Goal: Navigation & Orientation: Find specific page/section

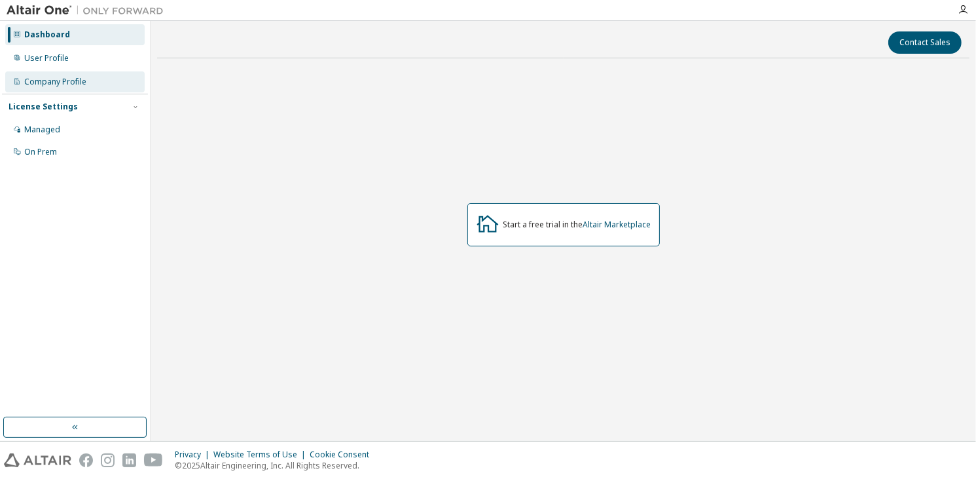
click at [46, 83] on div "Company Profile" at bounding box center [55, 82] width 62 height 10
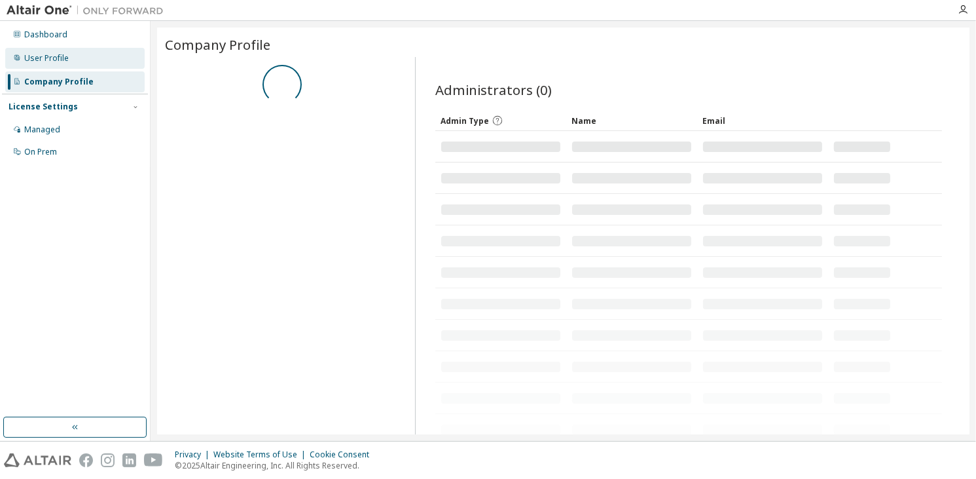
click at [75, 57] on div "User Profile" at bounding box center [74, 58] width 139 height 21
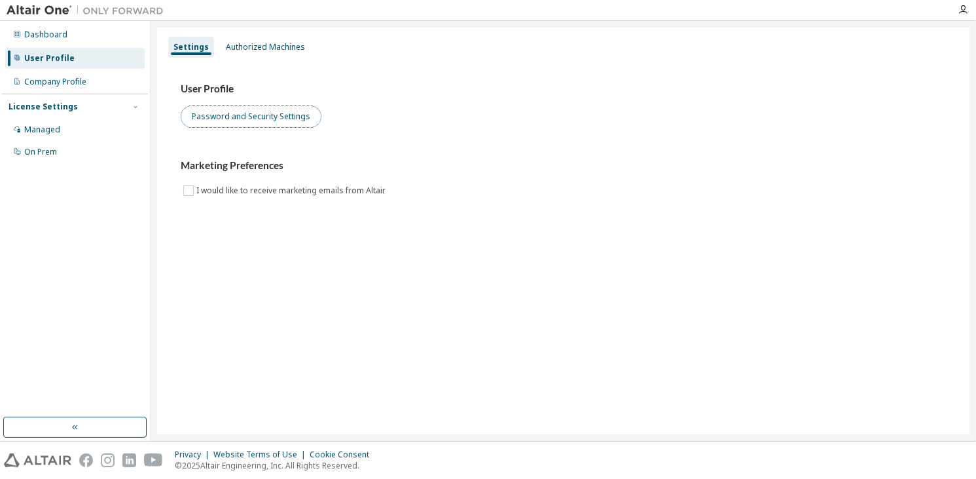
click at [232, 115] on button "Password and Security Settings" at bounding box center [251, 116] width 141 height 22
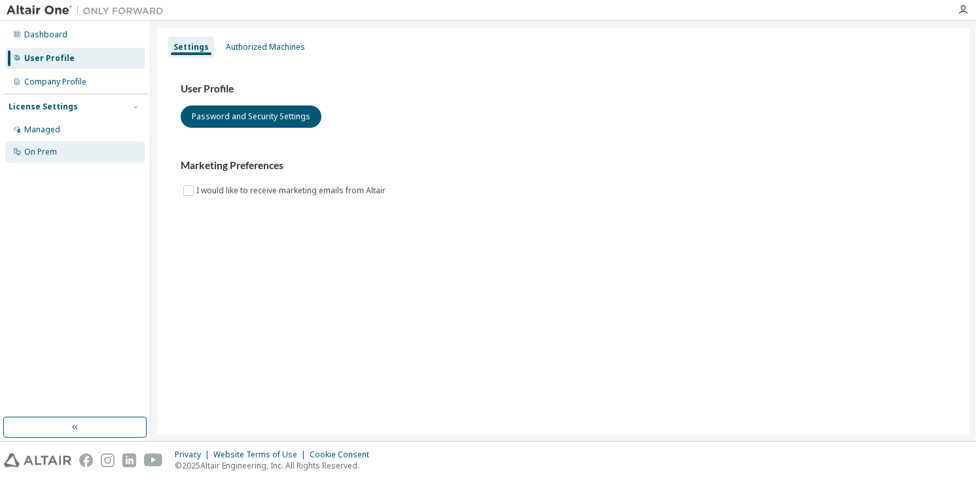
click at [120, 158] on div "On Prem" at bounding box center [74, 151] width 139 height 21
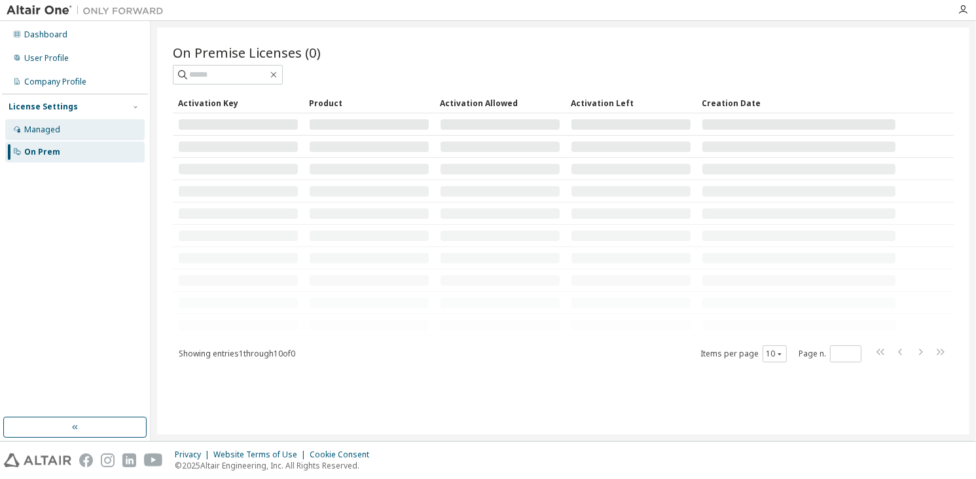
click at [133, 120] on div "Managed" at bounding box center [74, 129] width 139 height 21
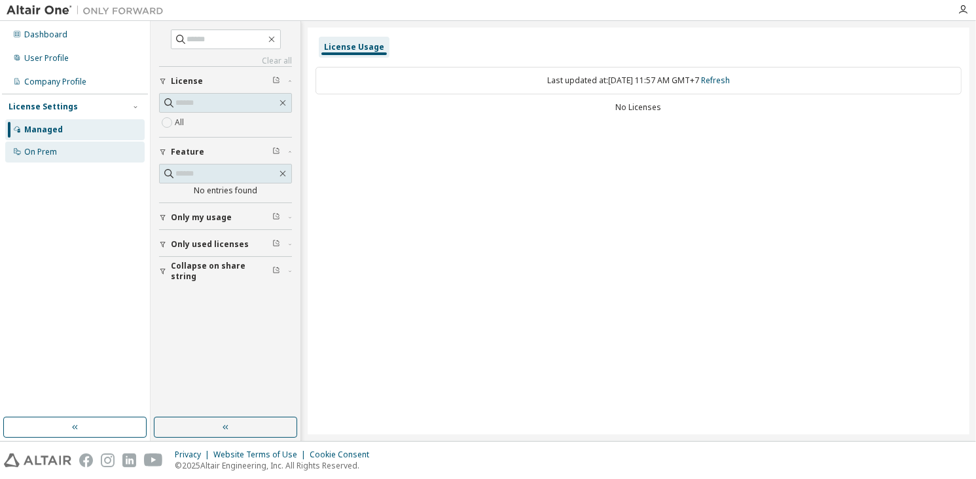
click at [33, 154] on div "On Prem" at bounding box center [40, 152] width 33 height 10
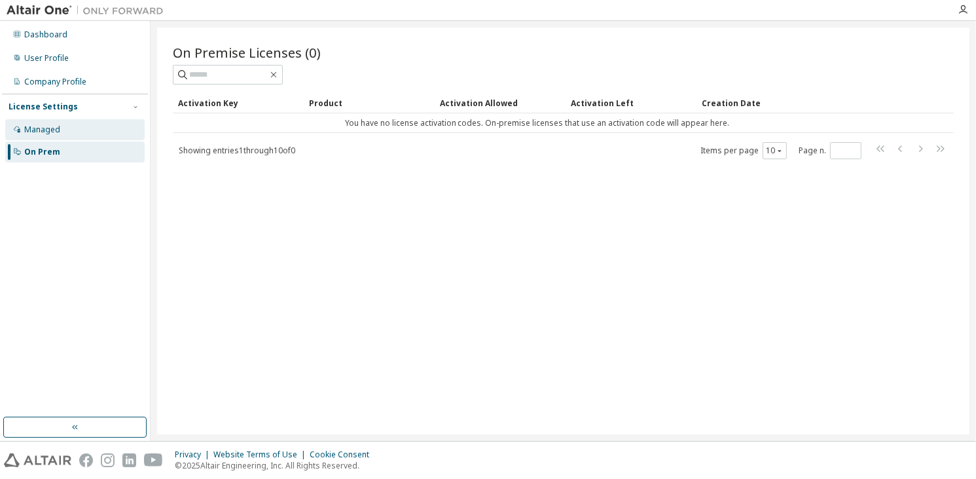
click at [80, 137] on div "Managed" at bounding box center [74, 129] width 139 height 21
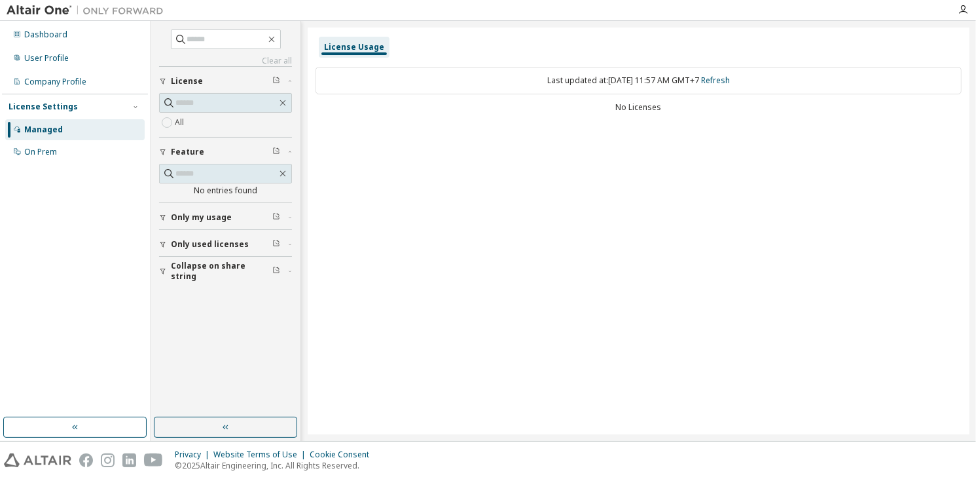
click at [210, 239] on span "Only used licenses" at bounding box center [210, 244] width 78 height 10
click at [81, 149] on div "On Prem" at bounding box center [74, 151] width 139 height 21
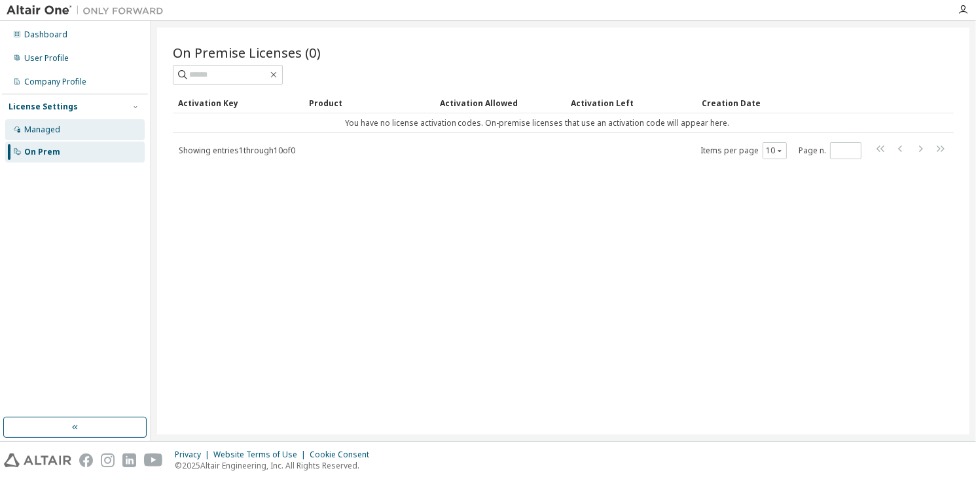
click at [96, 129] on div "Managed" at bounding box center [74, 129] width 139 height 21
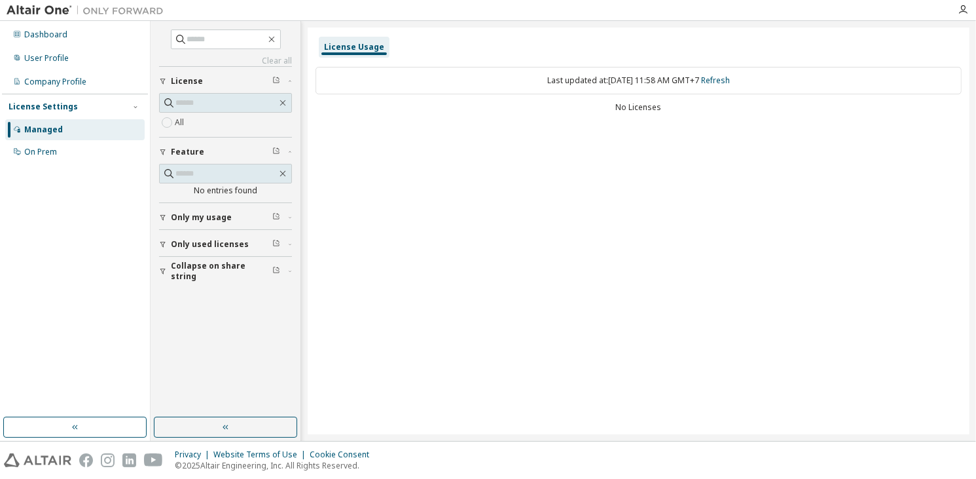
click at [246, 201] on div "No entries found" at bounding box center [225, 183] width 133 height 39
click at [246, 214] on div "Only my usage" at bounding box center [229, 217] width 117 height 10
click at [183, 232] on label "Yes" at bounding box center [183, 237] width 16 height 16
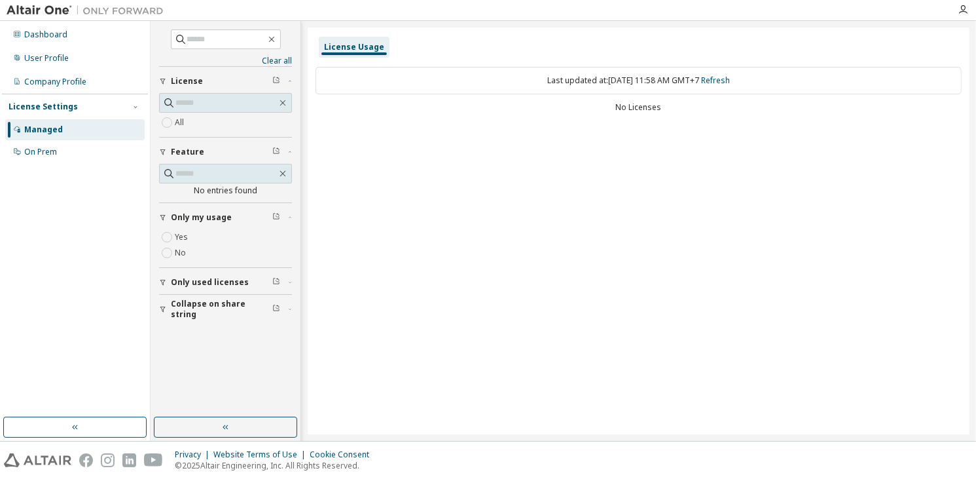
click at [187, 262] on div "Yes No" at bounding box center [225, 248] width 133 height 38
click at [194, 279] on span "Only used licenses" at bounding box center [210, 282] width 78 height 10
click at [196, 294] on div "Yes No" at bounding box center [225, 309] width 133 height 31
click at [198, 336] on button "Collapse on share string" at bounding box center [225, 347] width 133 height 29
click at [217, 269] on span "Collapse on share string" at bounding box center [221, 271] width 101 height 21
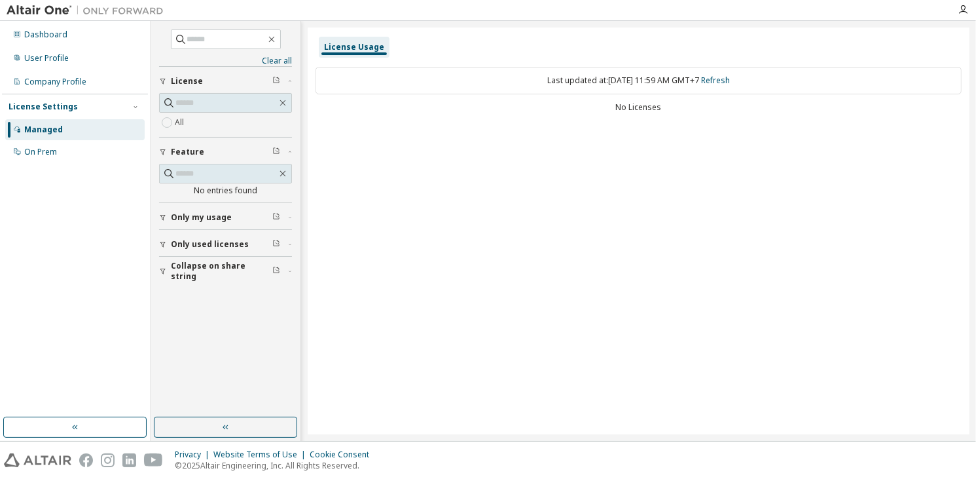
click at [225, 216] on span "Only my usage" at bounding box center [201, 217] width 61 height 10
click at [211, 105] on input "text" at bounding box center [225, 102] width 101 height 13
click at [191, 126] on div "All" at bounding box center [225, 123] width 133 height 16
click at [100, 154] on div "On Prem" at bounding box center [74, 151] width 139 height 21
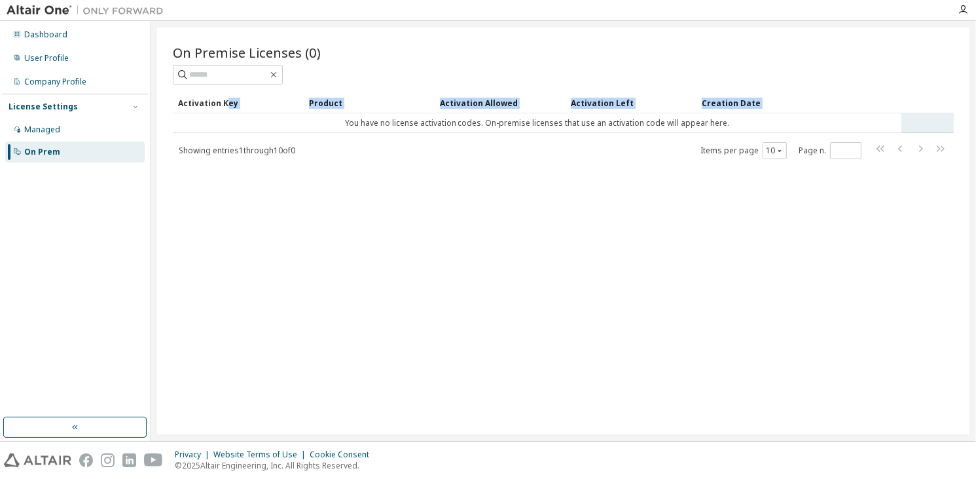
drag, startPoint x: 227, startPoint y: 99, endPoint x: 245, endPoint y: 122, distance: 29.9
click at [245, 122] on table "Activation Key Product Activation Allowed Activation Left Creation Date You hav…" at bounding box center [563, 112] width 781 height 41
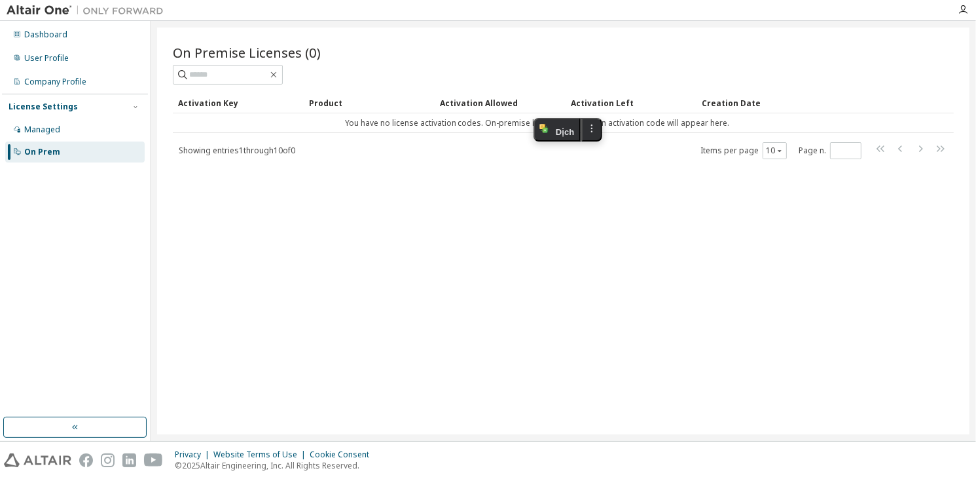
click at [443, 180] on div "On Premise Licenses (0) Clear Load Save Save As Field Operator Value Select fil…" at bounding box center [563, 231] width 813 height 407
click at [110, 78] on div "Company Profile" at bounding box center [74, 81] width 139 height 21
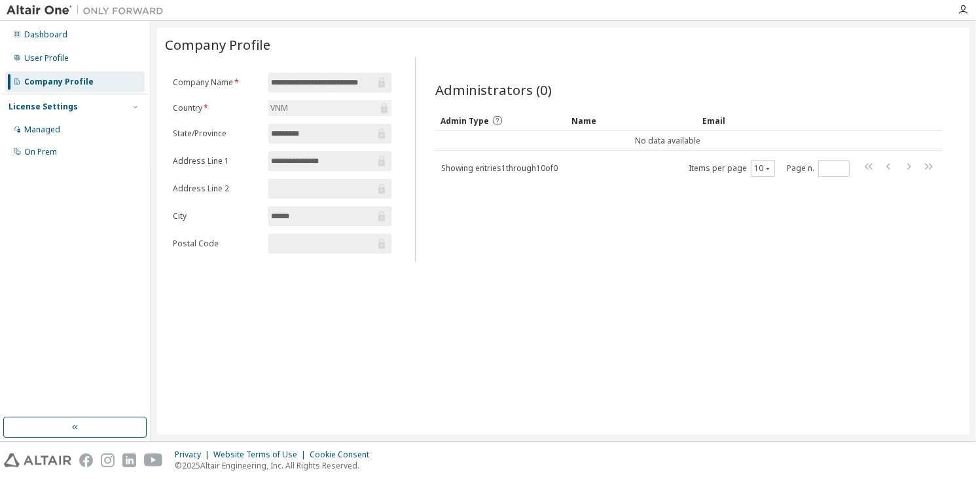
drag, startPoint x: 703, startPoint y: 188, endPoint x: 600, endPoint y: 181, distance: 103.7
click at [703, 189] on div "Administrators (0) Clear Load Save Save As Field Operator Value Select filter S…" at bounding box center [689, 163] width 538 height 196
click at [20, 46] on div "Dashboard User Profile Company Profile License Settings Managed On Prem" at bounding box center [75, 93] width 146 height 141
click at [22, 52] on div "User Profile" at bounding box center [74, 58] width 139 height 21
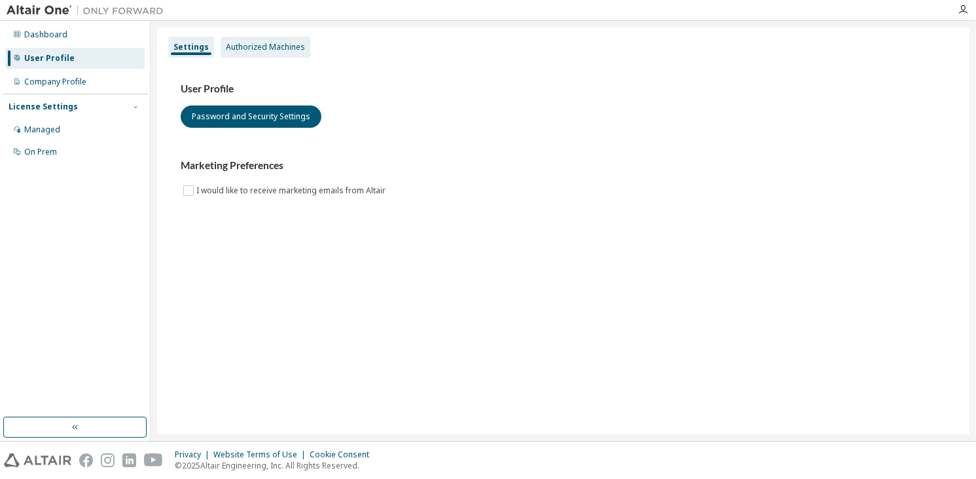
click at [292, 54] on div "Authorized Machines" at bounding box center [266, 47] width 90 height 21
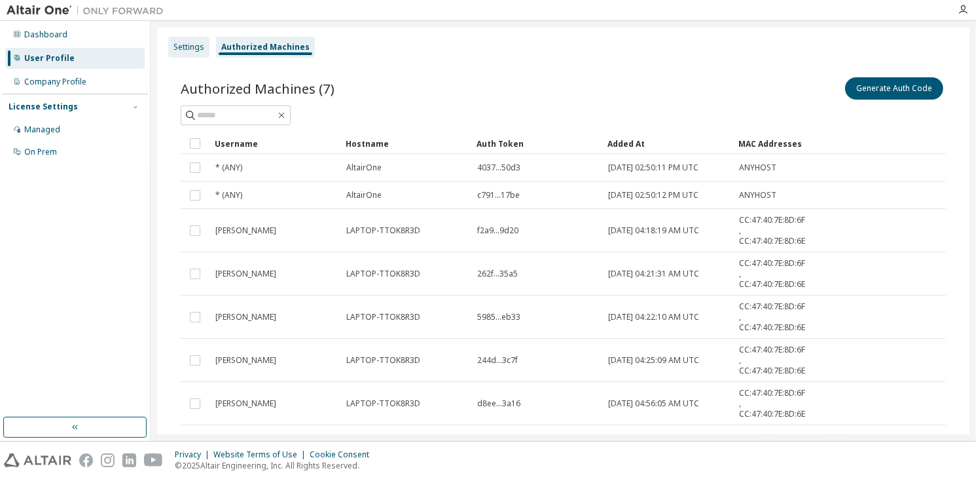
click at [195, 54] on div "Settings" at bounding box center [188, 47] width 41 height 21
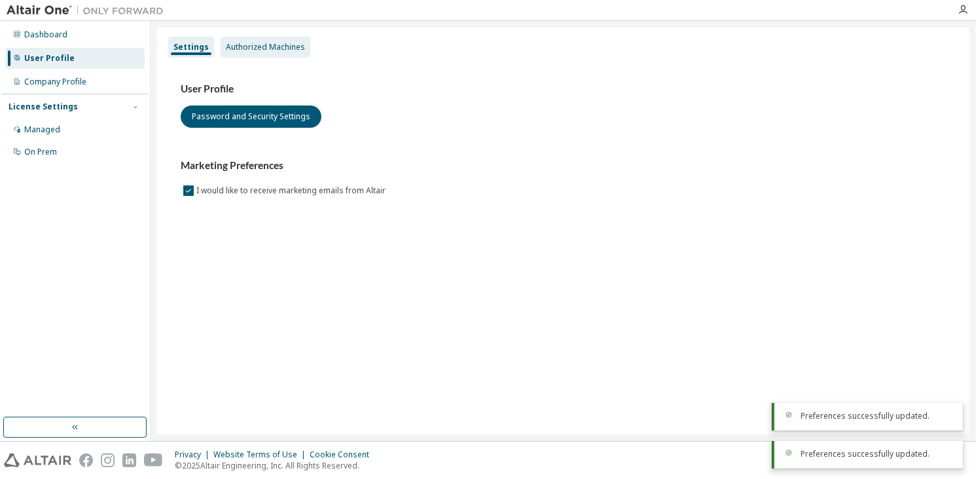
click at [265, 40] on div "Authorized Machines" at bounding box center [266, 47] width 90 height 21
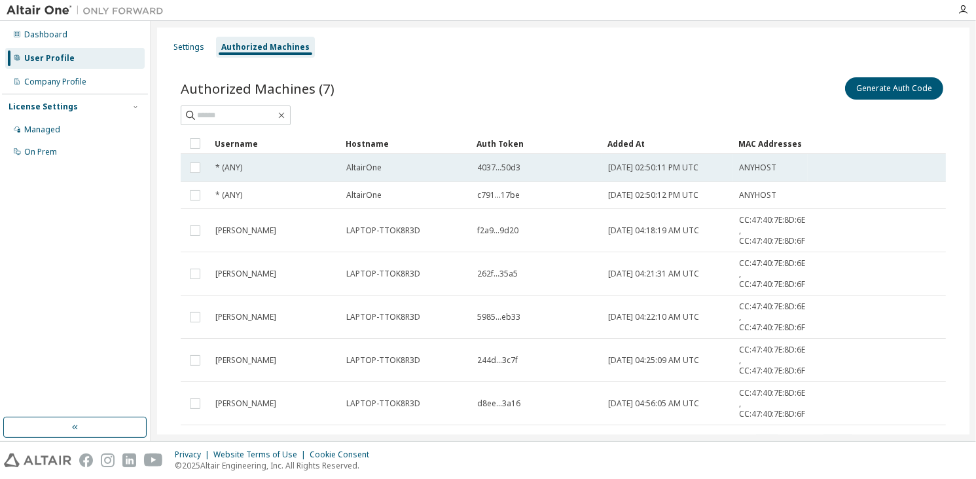
click at [753, 160] on td "ANYHOST" at bounding box center [770, 168] width 75 height 28
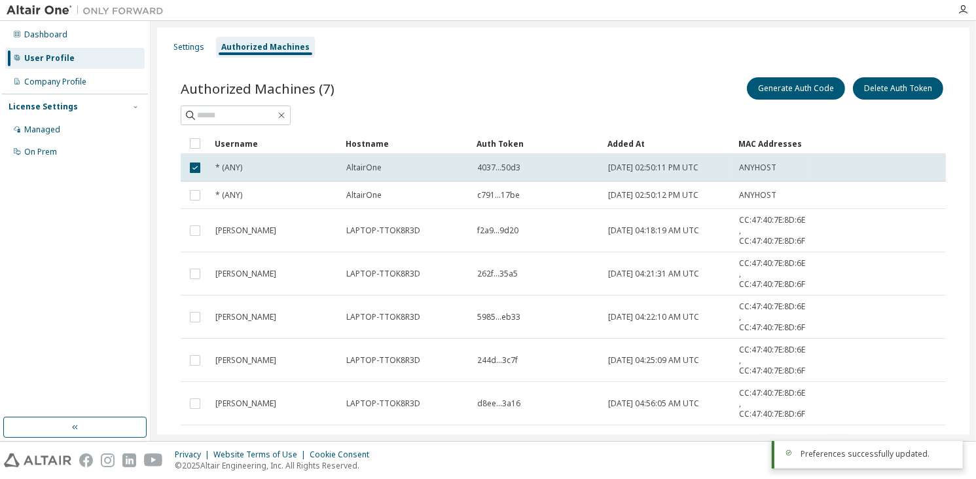
click at [753, 160] on td "ANYHOST" at bounding box center [770, 168] width 75 height 28
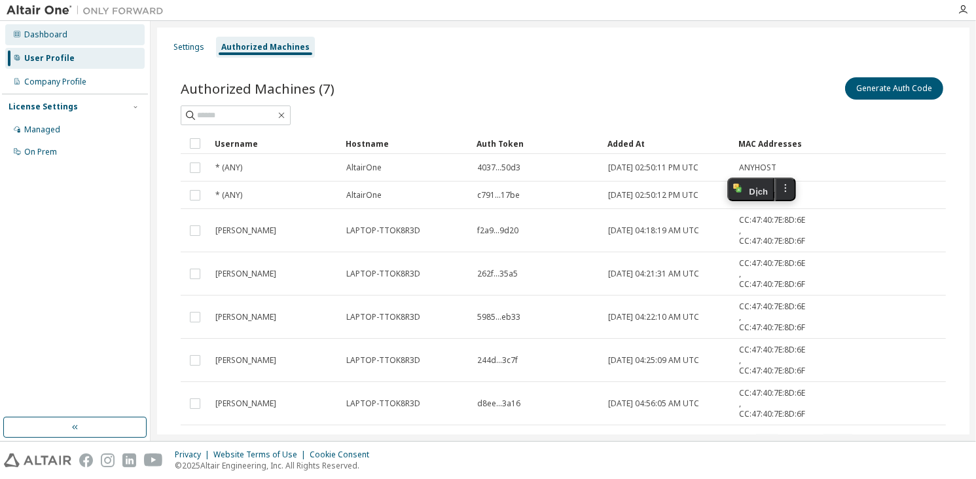
click at [24, 26] on div "Dashboard" at bounding box center [74, 34] width 139 height 21
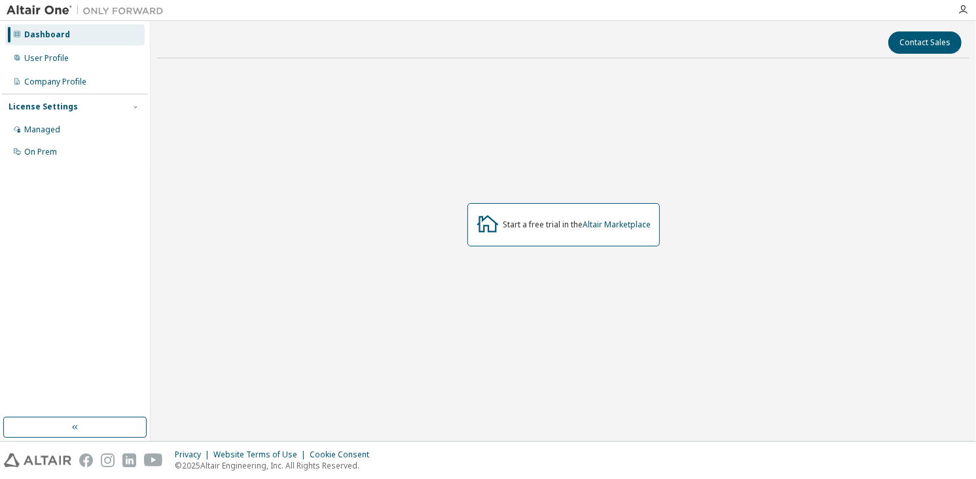
click at [608, 229] on div "Start a free trial in the Altair Marketplace" at bounding box center [564, 224] width 193 height 43
click at [629, 219] on link "Altair Marketplace" at bounding box center [617, 224] width 68 height 11
